Goal: Task Accomplishment & Management: Manage account settings

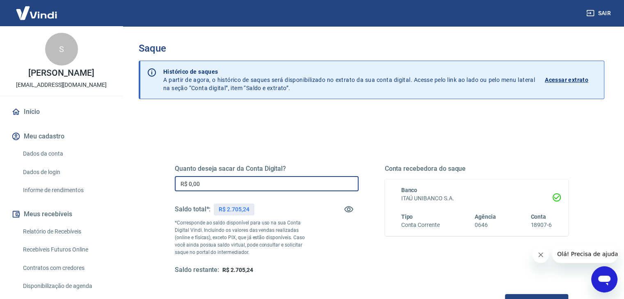
click at [246, 183] on input "R$ 0,00" at bounding box center [267, 183] width 184 height 15
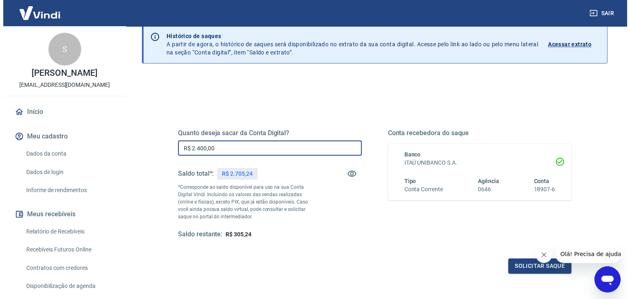
scroll to position [41, 0]
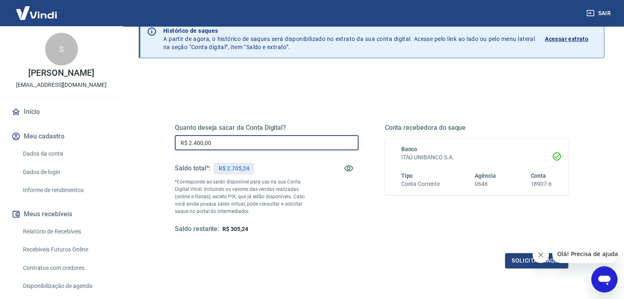
type input "R$ 2.400,00"
click at [544, 258] on button "Fechar mensagem da empresa" at bounding box center [540, 255] width 16 height 16
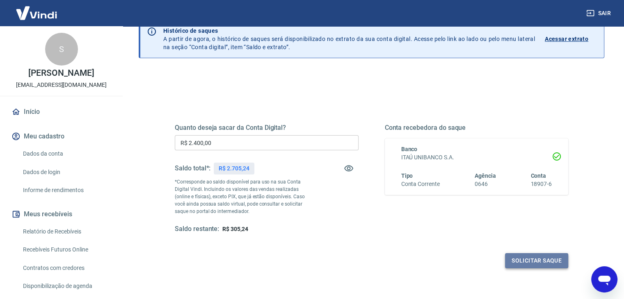
click at [515, 262] on button "Solicitar saque" at bounding box center [536, 260] width 63 height 15
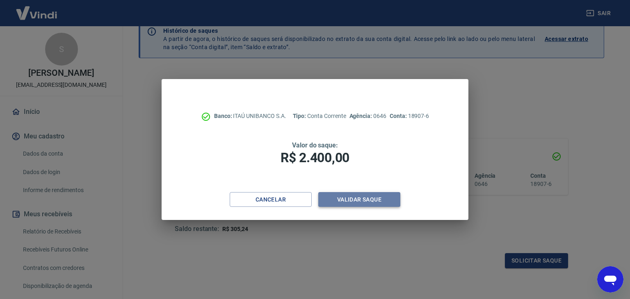
click at [370, 200] on button "Validar saque" at bounding box center [359, 199] width 82 height 15
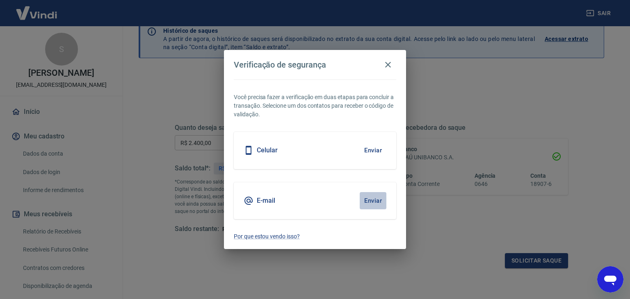
click at [375, 201] on button "Enviar" at bounding box center [373, 200] width 27 height 17
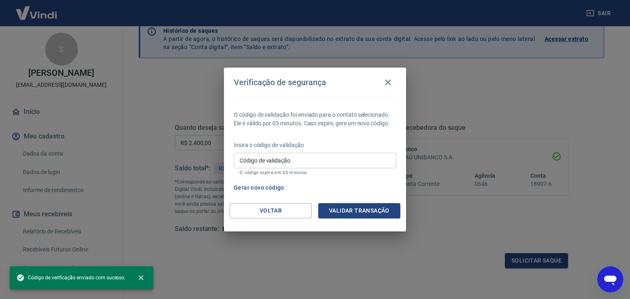
click at [288, 164] on input "Código de validação" at bounding box center [315, 160] width 162 height 15
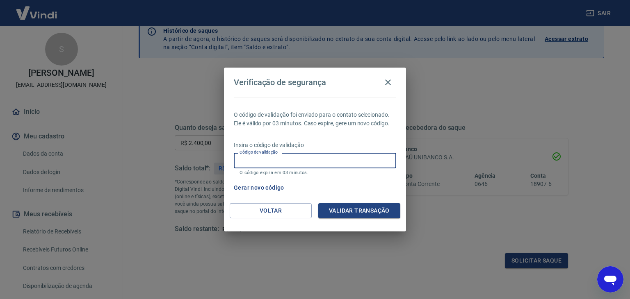
paste input "770677"
type input "770677"
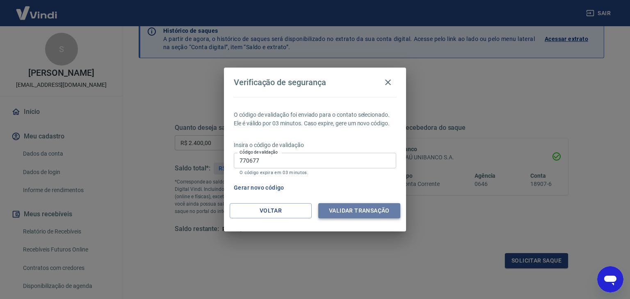
click at [362, 210] on button "Validar transação" at bounding box center [359, 210] width 82 height 15
